Goal: Information Seeking & Learning: Understand process/instructions

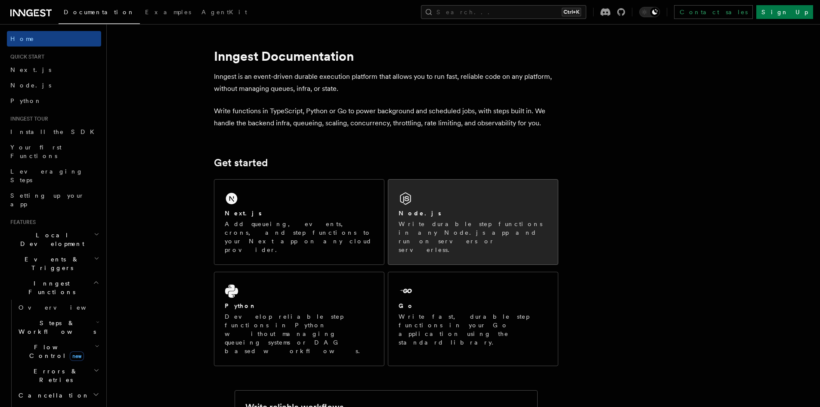
click at [463, 202] on div "Node.js Write durable step functions in any Node.js app and run on servers or s…" at bounding box center [473, 222] width 170 height 85
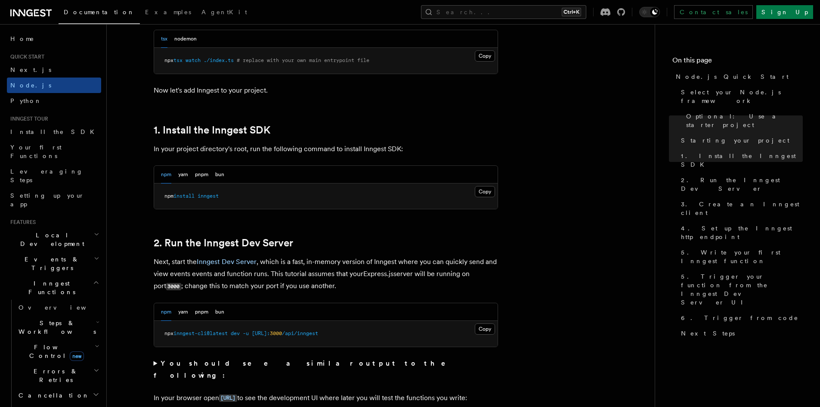
scroll to position [474, 0]
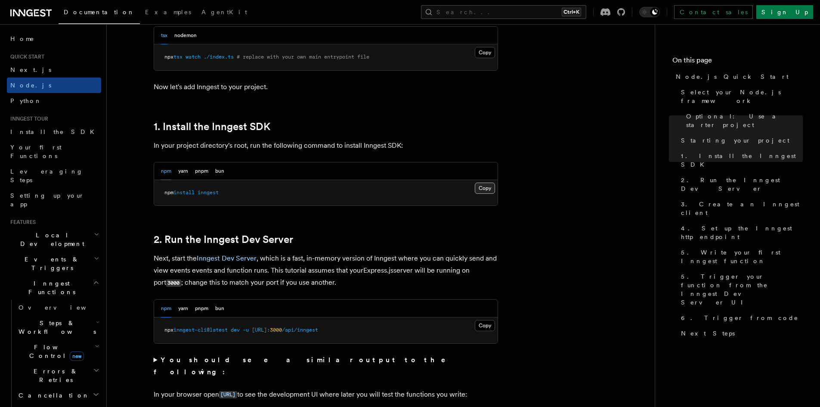
click at [493, 187] on button "Copy Copied" at bounding box center [485, 188] width 20 height 11
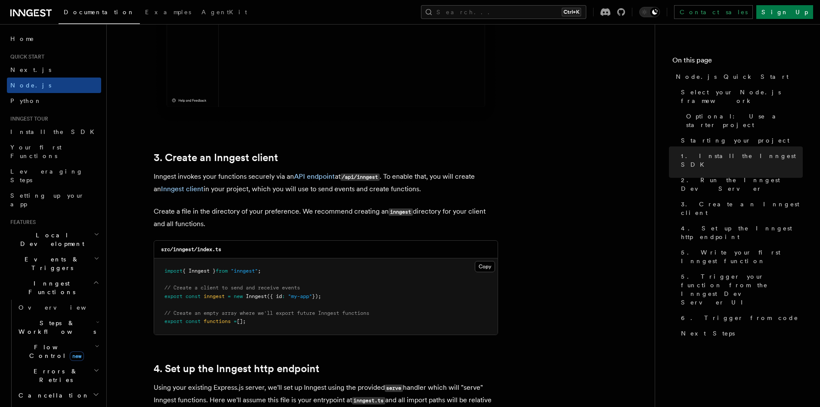
scroll to position [990, 0]
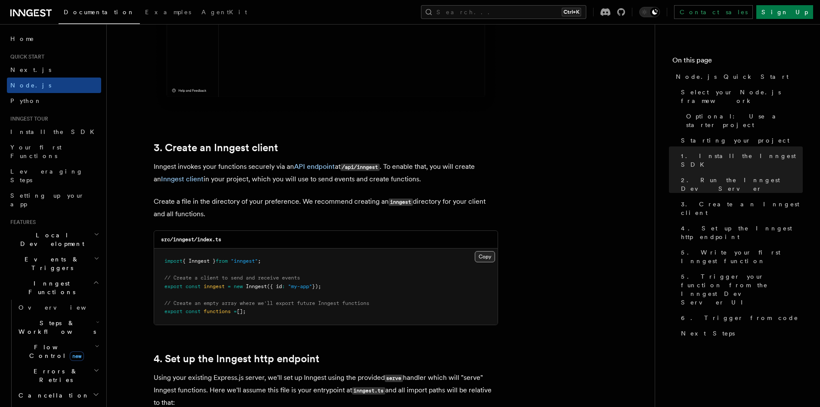
click at [492, 255] on button "Copy Copied" at bounding box center [485, 256] width 20 height 11
